Goal: Information Seeking & Learning: Learn about a topic

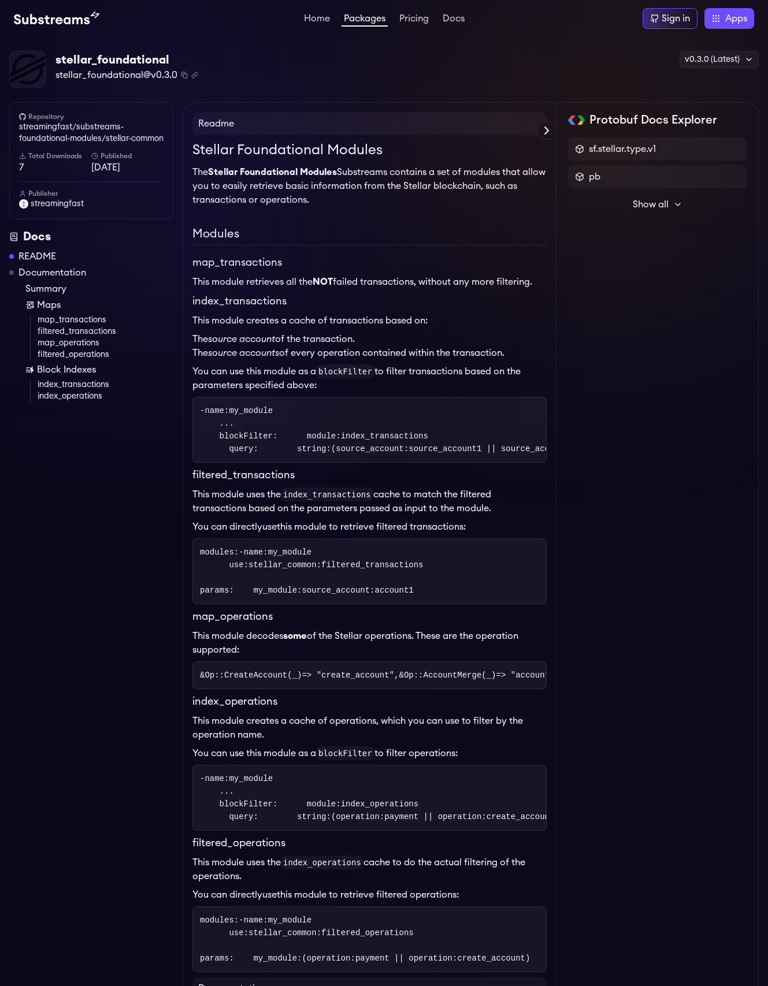
click at [77, 349] on link "map_operations" at bounding box center [106, 343] width 136 height 12
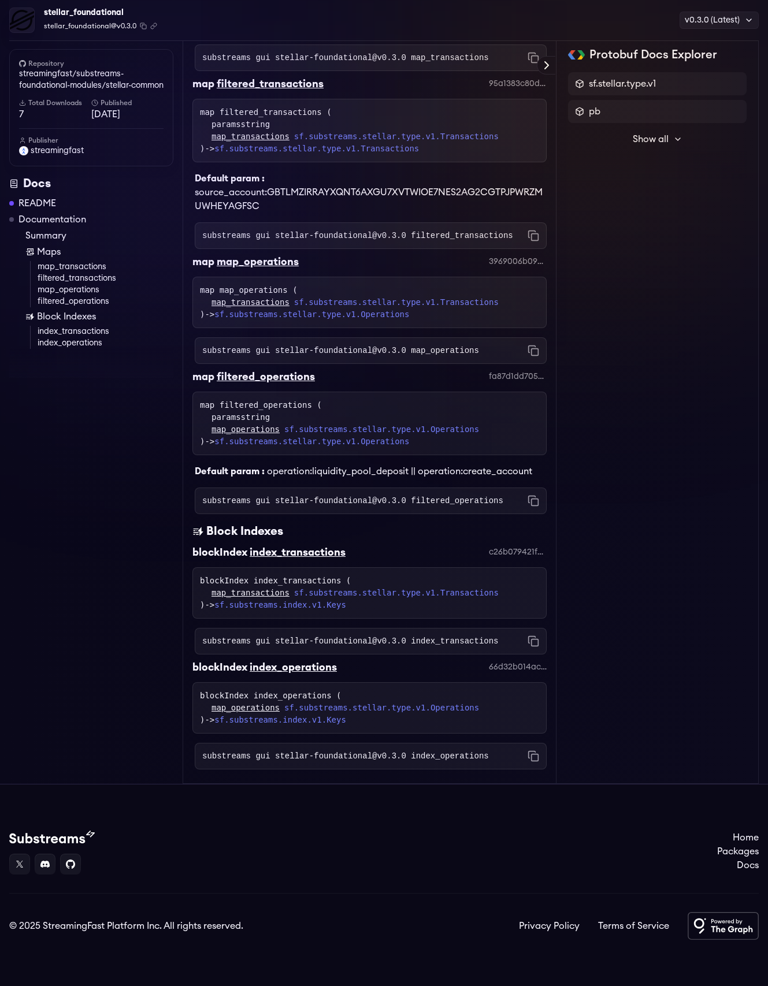
scroll to position [1479, 0]
click at [81, 273] on link "map_transactions" at bounding box center [106, 267] width 136 height 12
click at [81, 284] on link "filtered_transactions" at bounding box center [106, 279] width 136 height 12
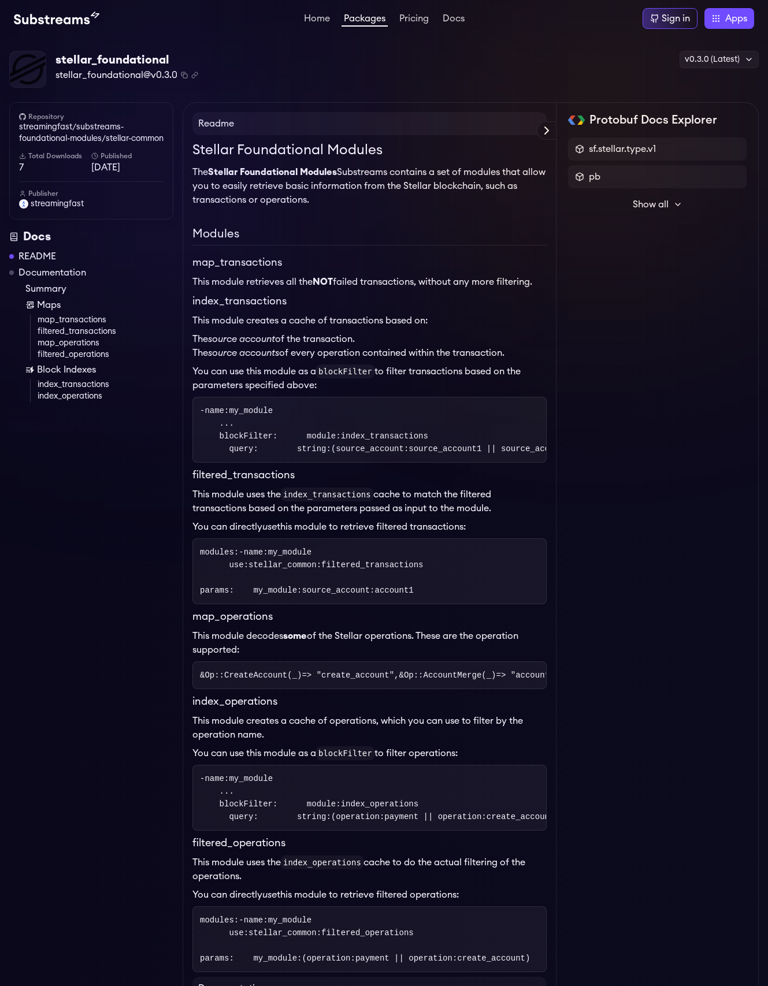
click at [75, 326] on link "map_transactions" at bounding box center [106, 320] width 136 height 12
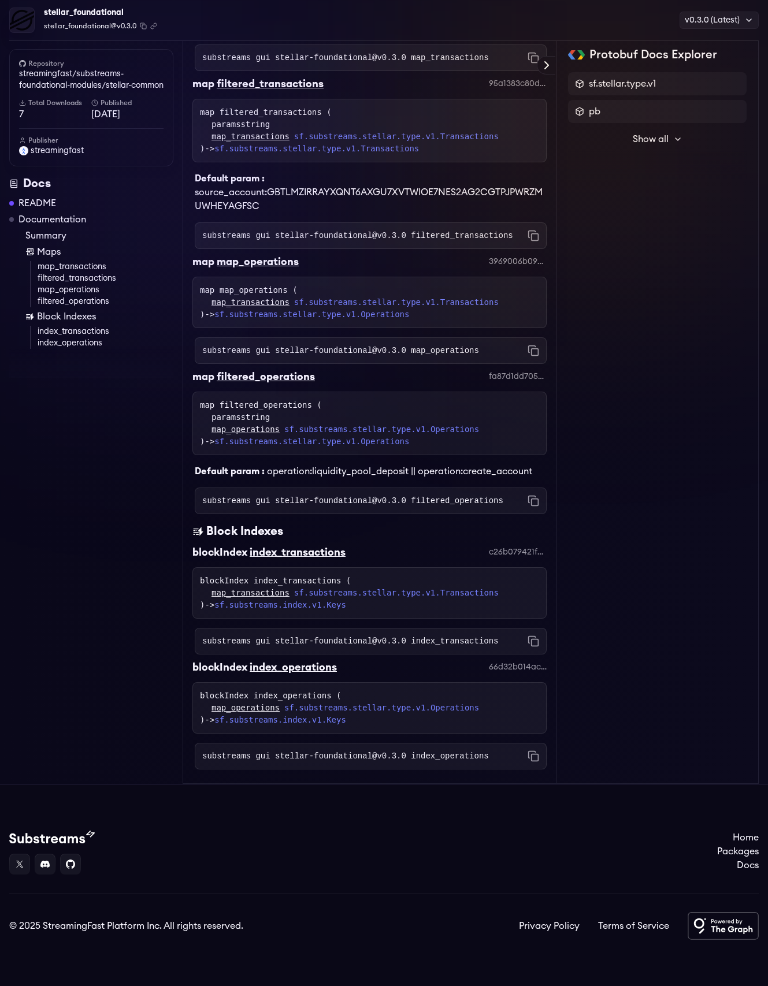
scroll to position [1386, 0]
click at [64, 273] on link "map_transactions" at bounding box center [106, 267] width 136 height 12
click at [403, 64] on code "substreams gui stellar-foundational@v0.3.0 map_transactions" at bounding box center [345, 58] width 287 height 12
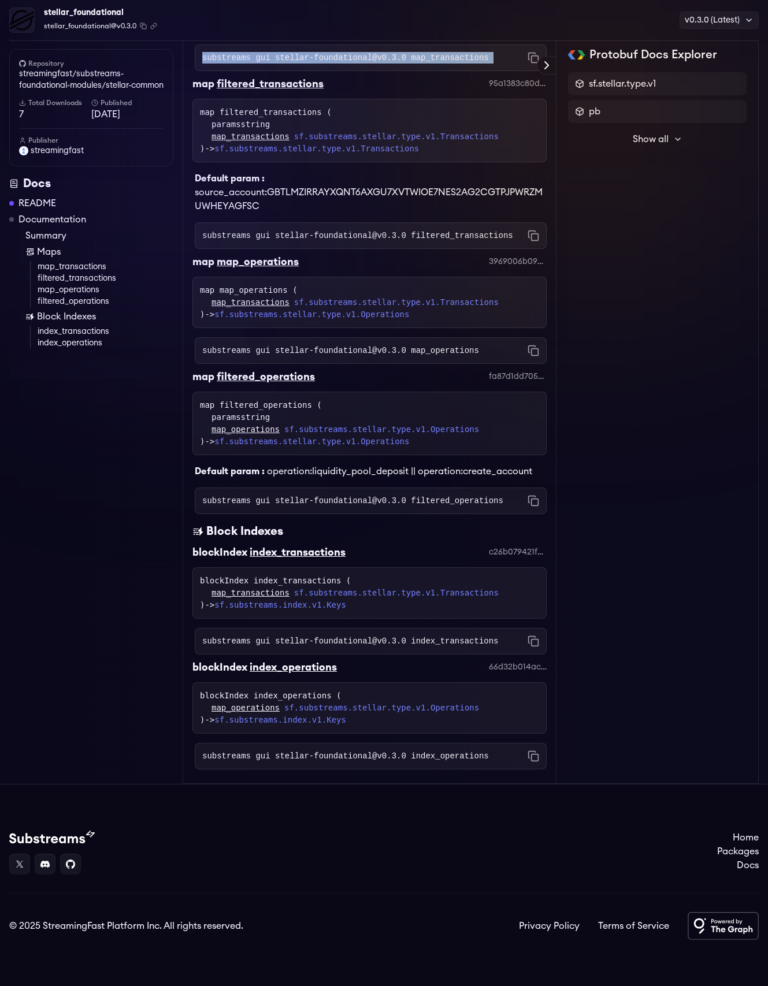
click at [403, 64] on code "substreams gui stellar-foundational@v0.3.0 map_transactions" at bounding box center [345, 58] width 287 height 12
copy div "substreams gui stellar-foundational@v0.3.0 map_transactions Copied!"
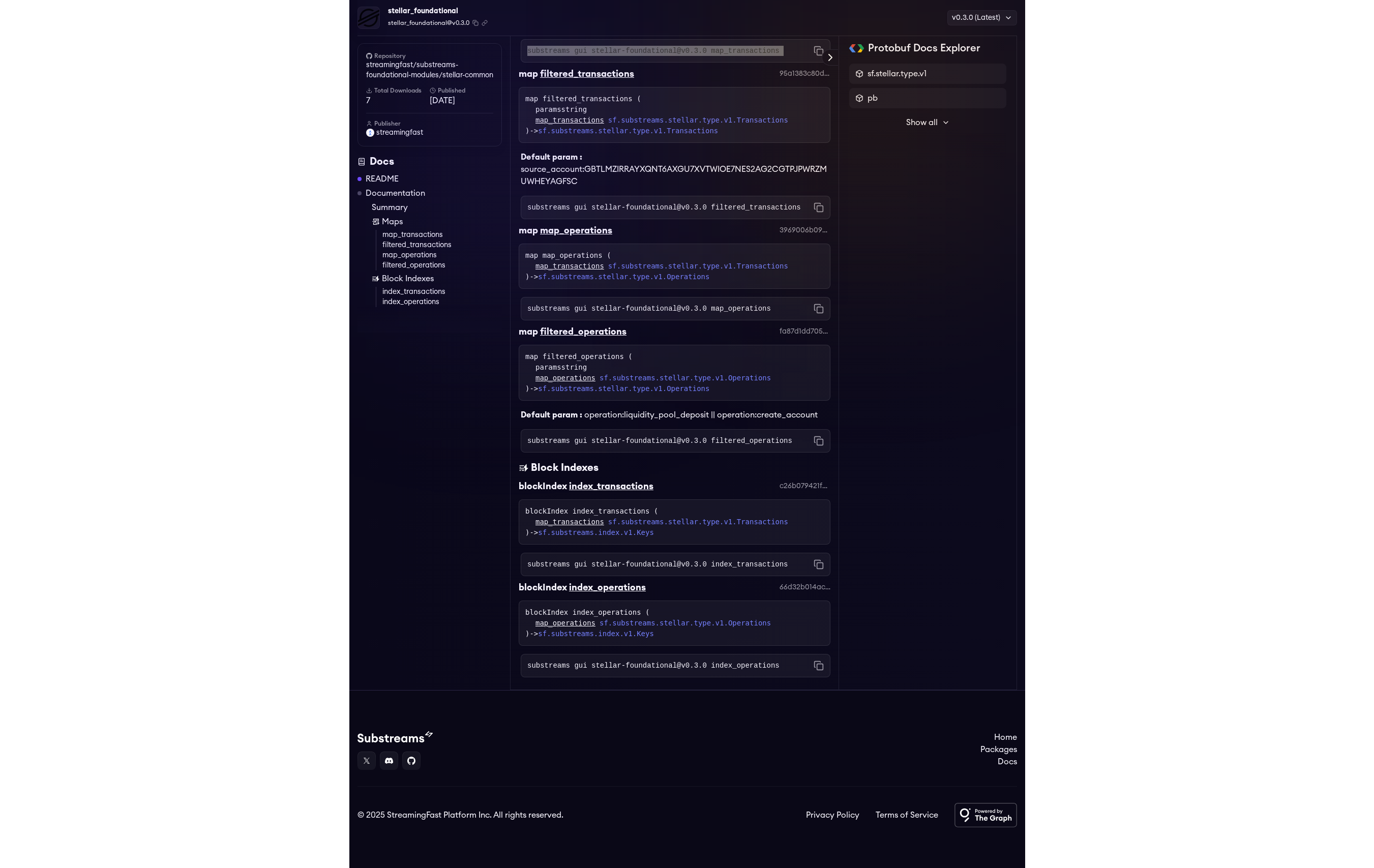
scroll to position [1144, 0]
